Goal: Information Seeking & Learning: Check status

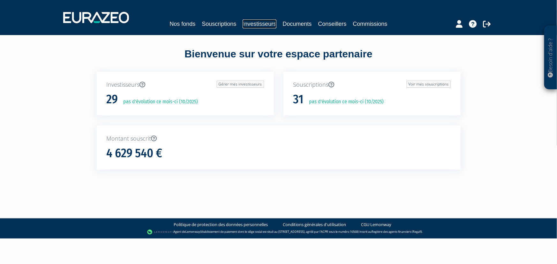
click at [259, 27] on link "Investisseurs" at bounding box center [260, 23] width 34 height 9
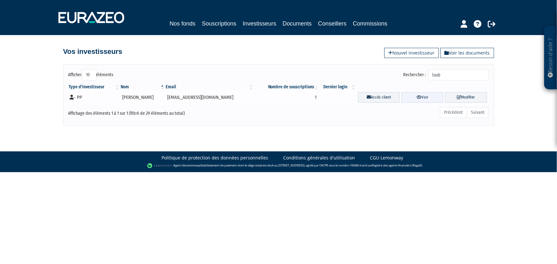
click at [421, 96] on icon at bounding box center [419, 97] width 5 height 4
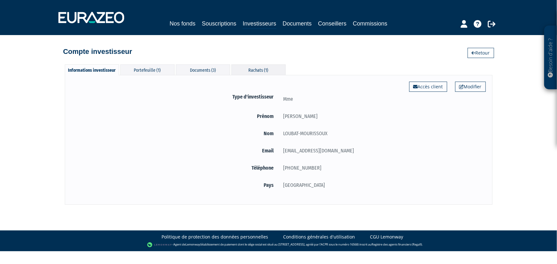
click at [251, 69] on div "Rachats (1)" at bounding box center [258, 69] width 54 height 11
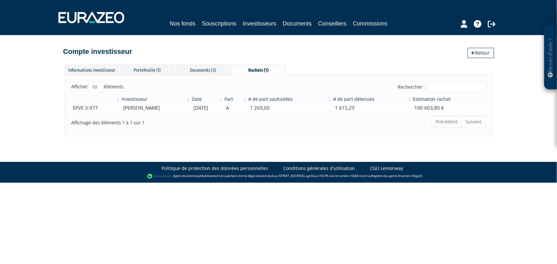
click at [91, 108] on td "EPVE 3-977" at bounding box center [96, 107] width 49 height 11
click at [209, 69] on div "Documents (3)" at bounding box center [203, 69] width 54 height 11
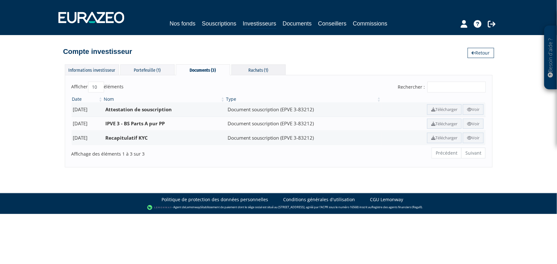
click at [250, 69] on div "Rachats (1)" at bounding box center [258, 69] width 54 height 11
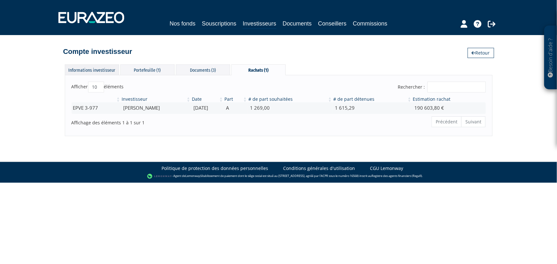
click at [107, 69] on div "Informations investisseur" at bounding box center [92, 69] width 54 height 11
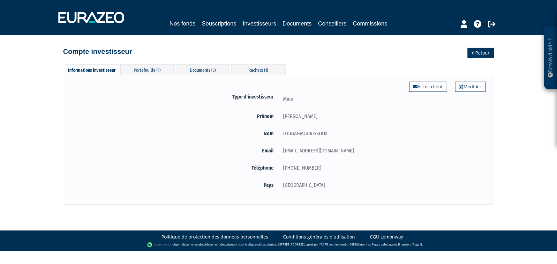
click at [472, 53] on icon at bounding box center [474, 53] width 4 height 4
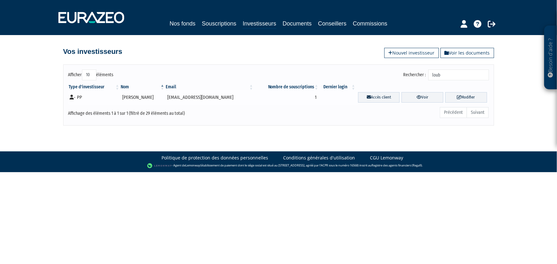
click at [81, 99] on td "- PP" at bounding box center [94, 97] width 52 height 14
click at [72, 98] on icon at bounding box center [72, 97] width 4 height 5
click at [371, 99] on icon at bounding box center [369, 97] width 4 height 4
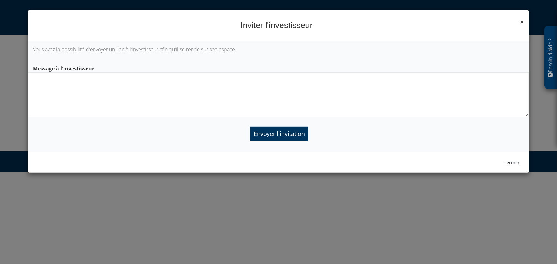
click at [522, 22] on span "×" at bounding box center [522, 22] width 4 height 9
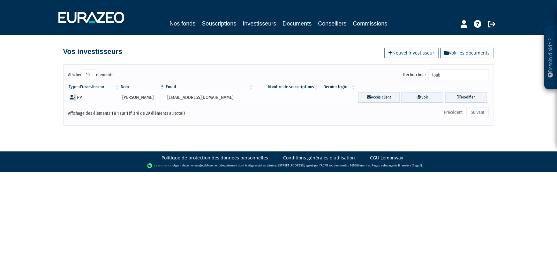
click at [426, 96] on link "Voir" at bounding box center [423, 97] width 42 height 11
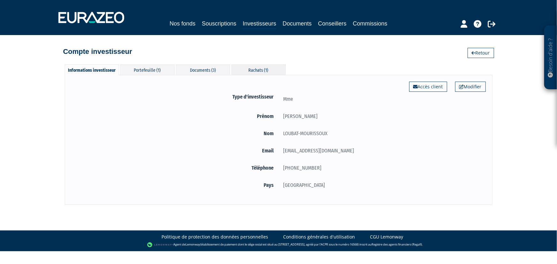
click at [251, 69] on div "Rachats (1)" at bounding box center [258, 69] width 54 height 11
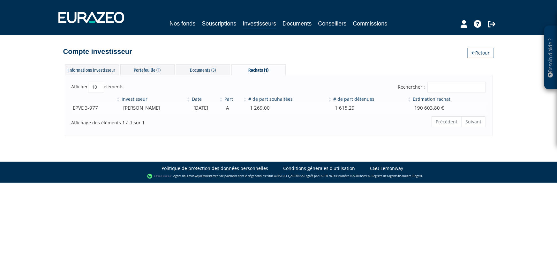
click at [171, 106] on td "[PERSON_NAME]" at bounding box center [156, 107] width 70 height 11
